Goal: Task Accomplishment & Management: Use online tool/utility

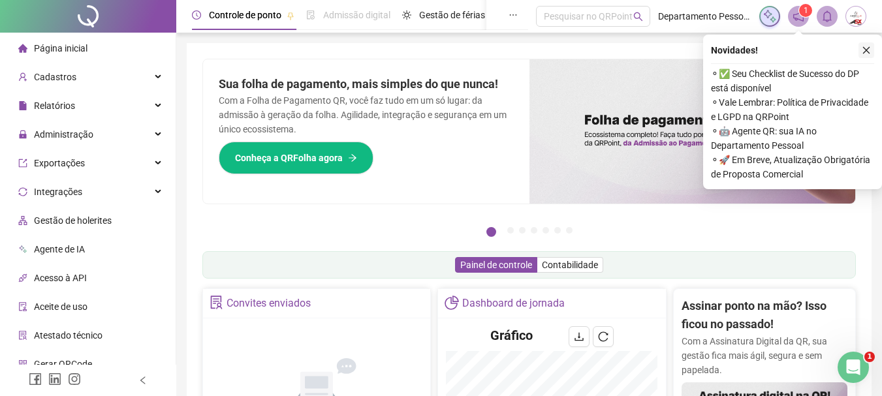
click at [866, 44] on button "button" at bounding box center [866, 50] width 16 height 16
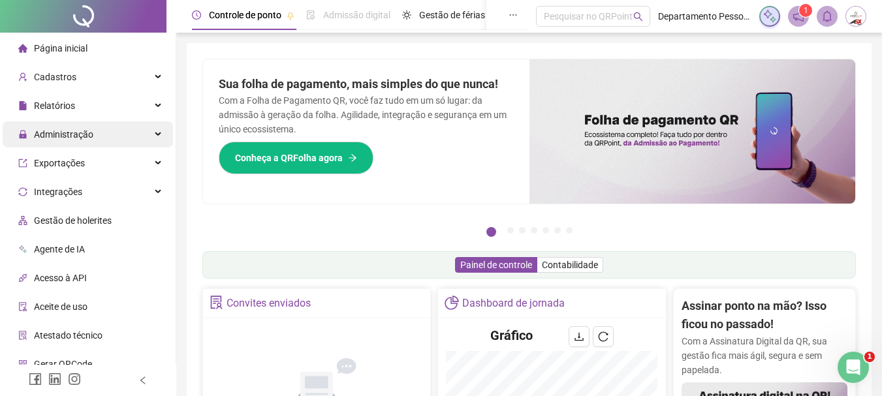
click at [80, 134] on span "Administração" at bounding box center [63, 134] width 59 height 10
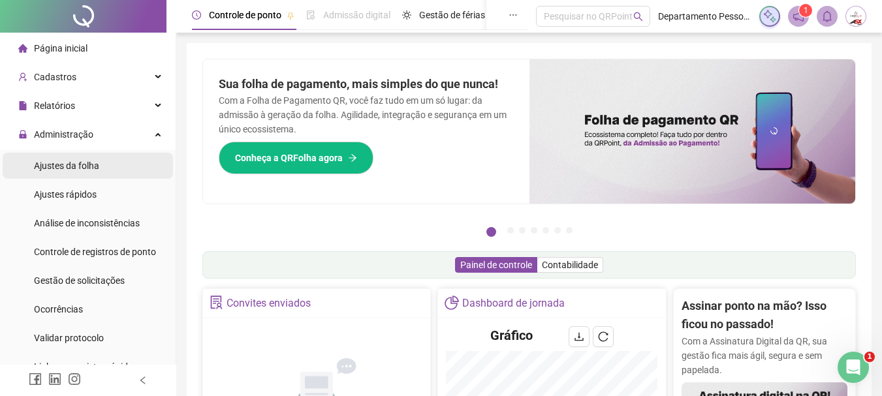
click at [85, 166] on span "Ajustes da folha" at bounding box center [66, 166] width 65 height 10
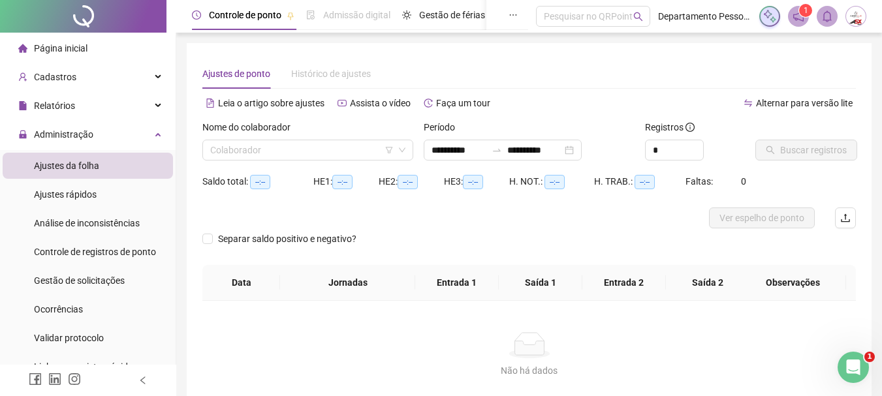
type input "**********"
click at [331, 149] on input "search" at bounding box center [301, 150] width 183 height 20
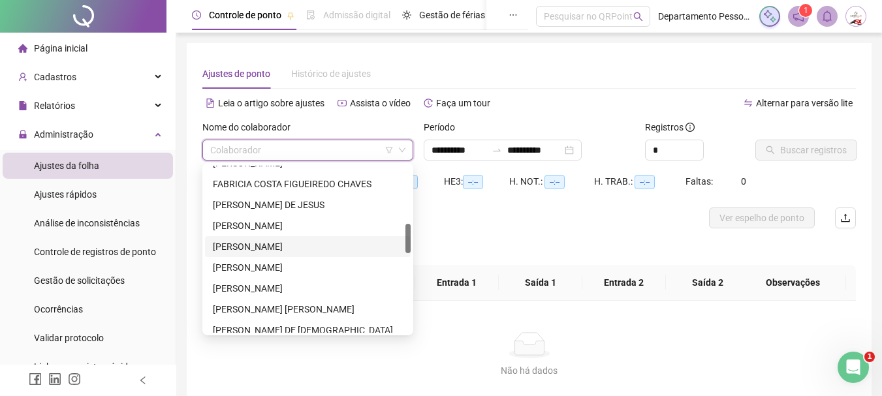
scroll to position [587, 0]
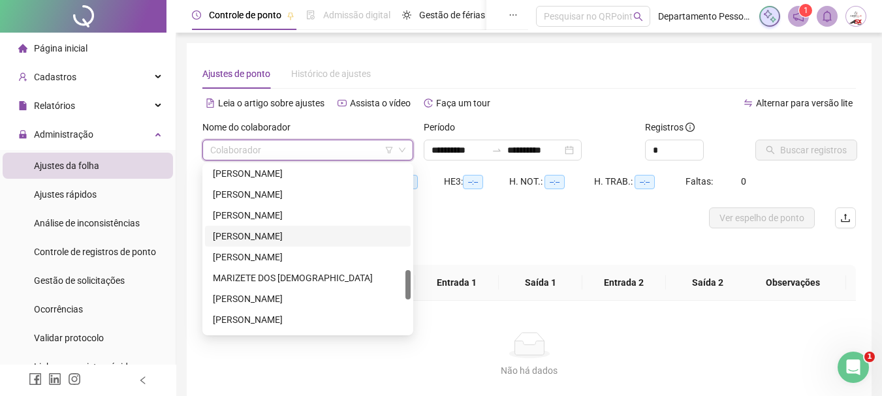
click at [268, 234] on div "[PERSON_NAME]" at bounding box center [308, 236] width 190 height 14
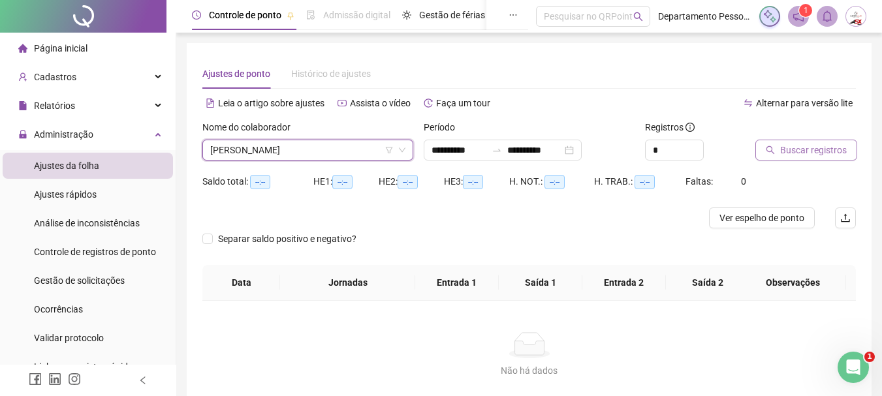
click at [794, 148] on span "Buscar registros" at bounding box center [813, 150] width 67 height 14
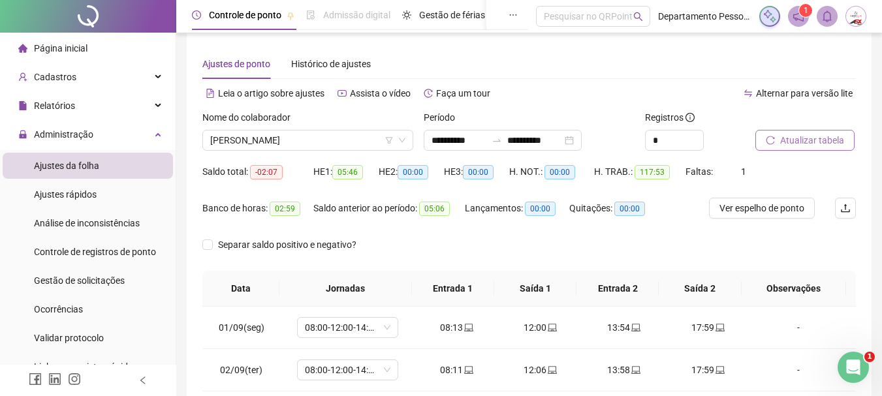
scroll to position [0, 0]
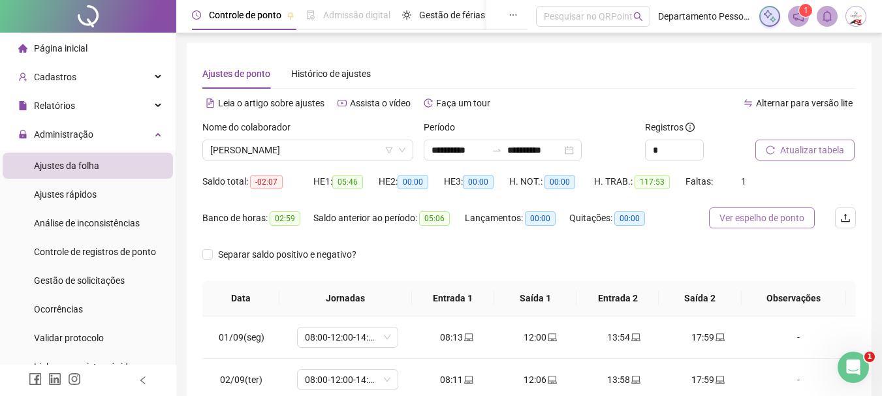
click at [773, 216] on span "Ver espelho de ponto" at bounding box center [761, 218] width 85 height 14
